Goal: Task Accomplishment & Management: Complete application form

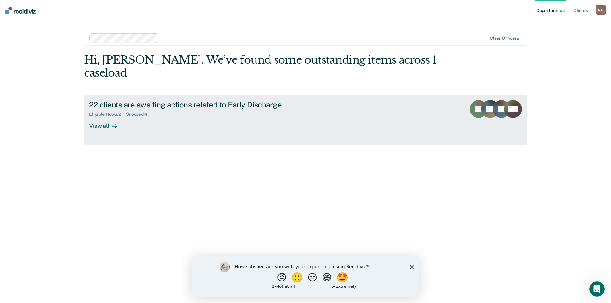
click at [99, 117] on div "View all" at bounding box center [107, 123] width 36 height 12
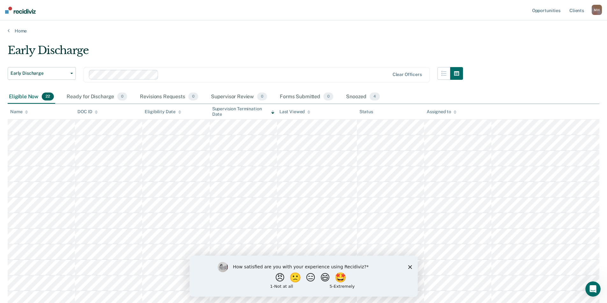
scroll to position [32, 0]
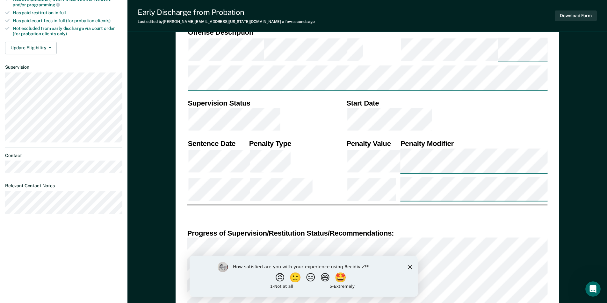
scroll to position [350, 0]
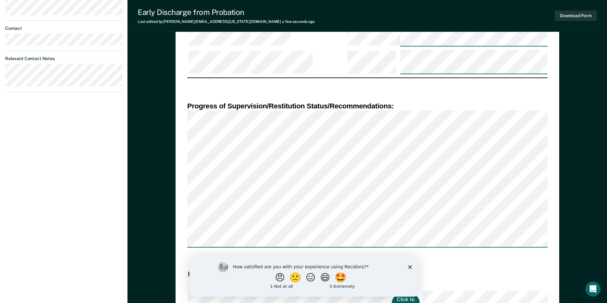
click at [392, 294] on button "Click to Sign" at bounding box center [405, 303] width 27 height 18
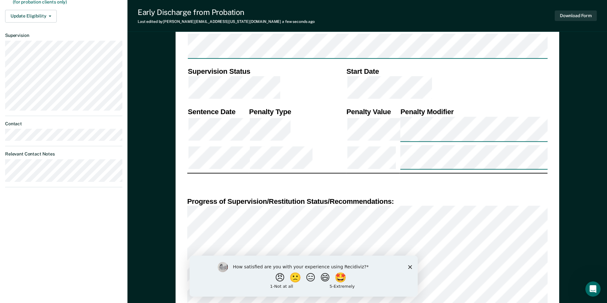
scroll to position [318, 0]
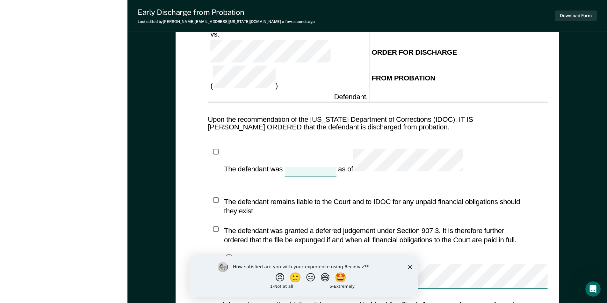
scroll to position [801, 0]
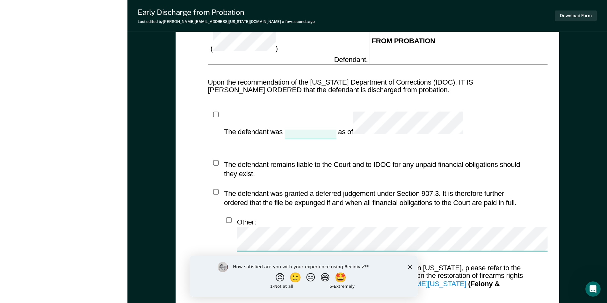
drag, startPoint x: 410, startPoint y: 266, endPoint x: 409, endPoint y: 257, distance: 8.6
click at [409, 265] on icon "Close survey" at bounding box center [410, 267] width 4 height 4
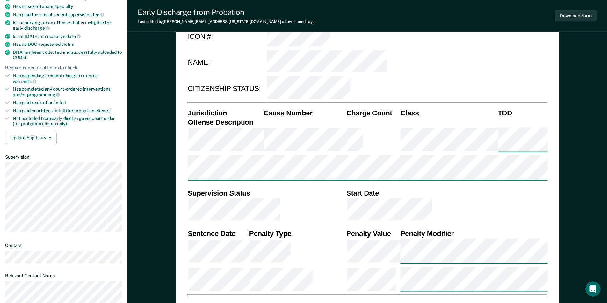
scroll to position [5, 0]
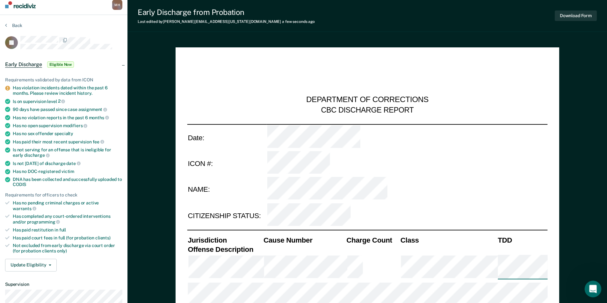
click at [591, 288] on icon "Open Intercom Messenger" at bounding box center [591, 288] width 11 height 11
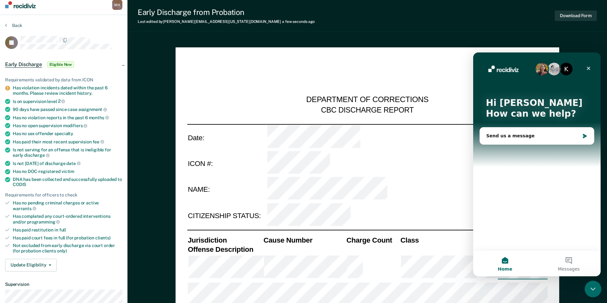
scroll to position [0, 0]
click at [587, 66] on icon "Close" at bounding box center [587, 68] width 5 height 5
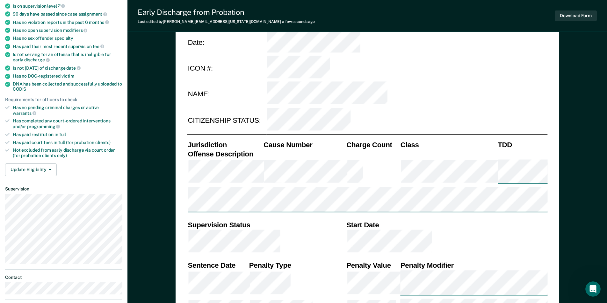
scroll to position [69, 0]
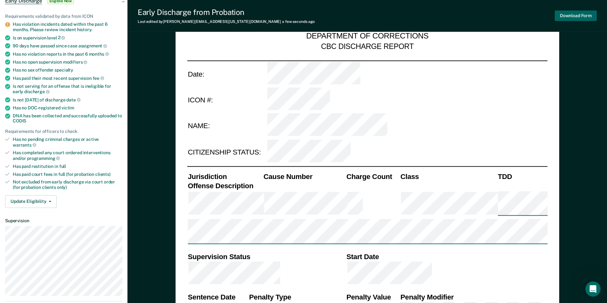
click at [569, 16] on button "Download Form" at bounding box center [575, 16] width 42 height 11
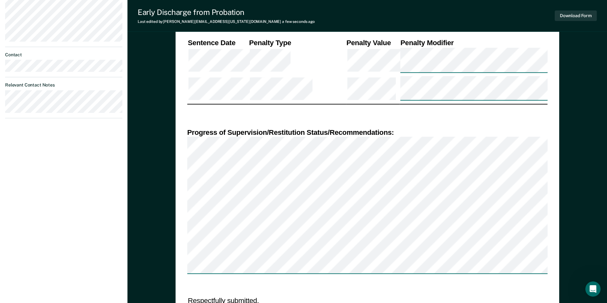
scroll to position [260, 0]
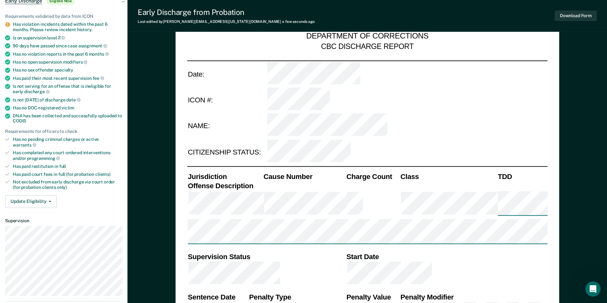
scroll to position [0, 0]
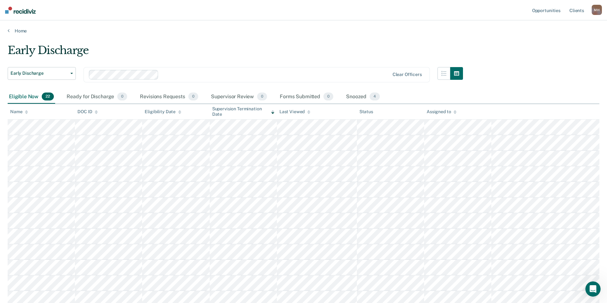
scroll to position [32, 0]
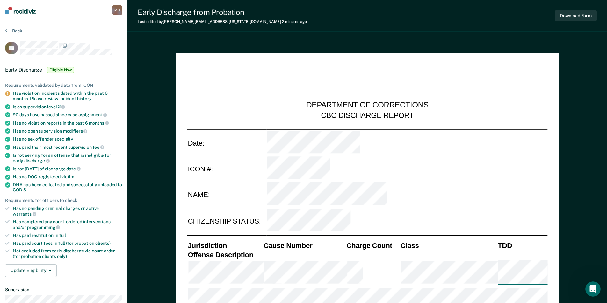
type textarea "x"
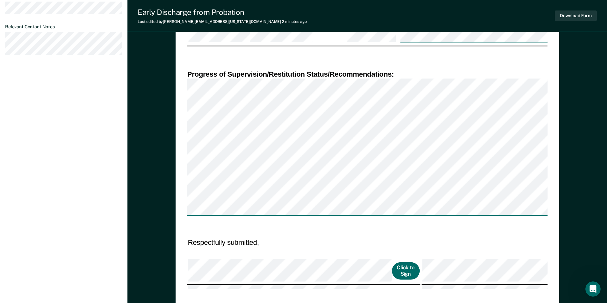
scroll to position [350, 0]
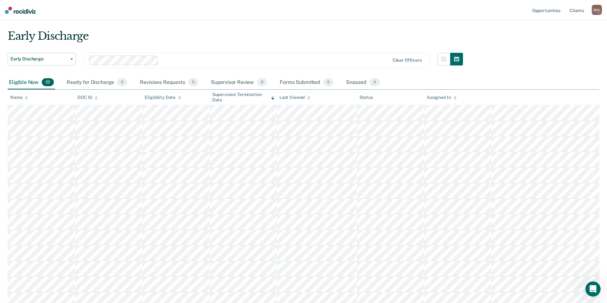
scroll to position [110, 0]
